Goal: Navigation & Orientation: Find specific page/section

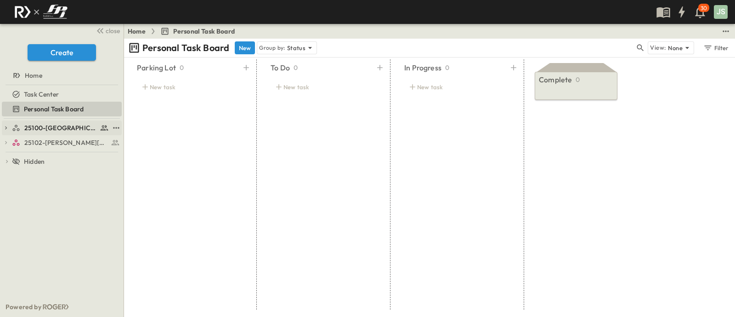
click at [59, 122] on link "25100-[GEOGRAPHIC_DATA]" at bounding box center [60, 127] width 97 height 13
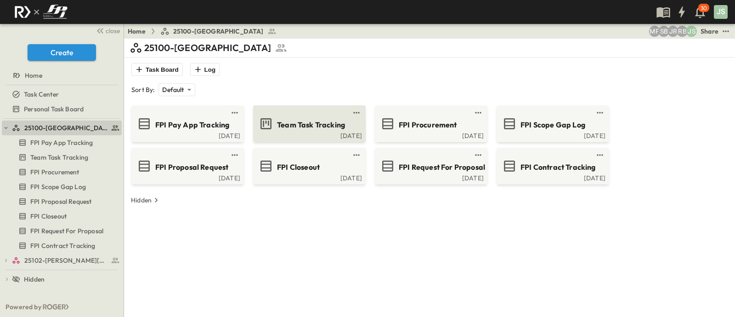
click at [320, 117] on div "Team Task Tracking" at bounding box center [309, 123] width 100 height 15
